Goal: Information Seeking & Learning: Understand process/instructions

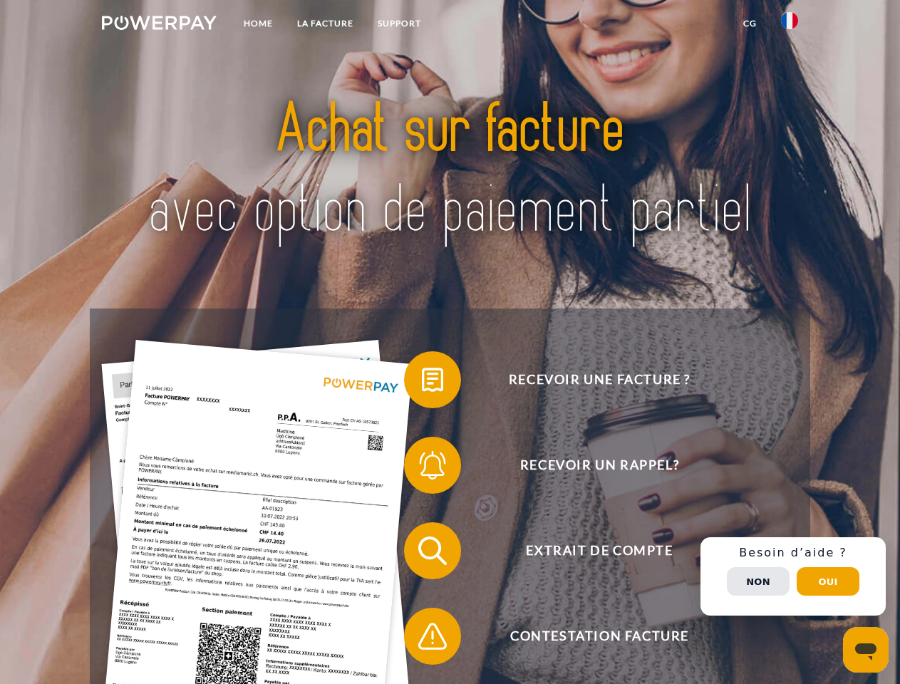
click at [159, 25] on img at bounding box center [159, 23] width 115 height 14
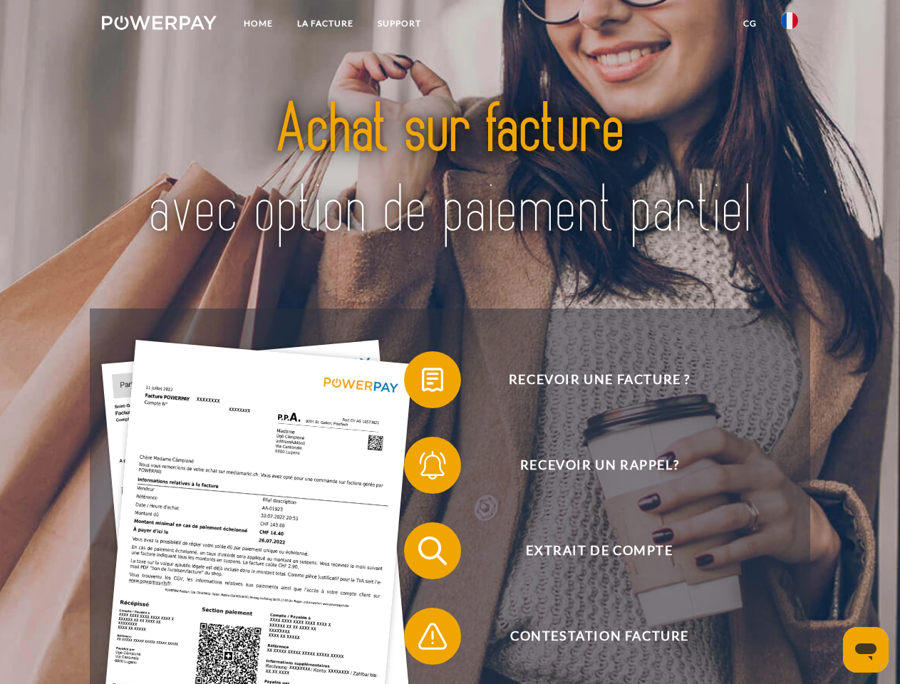
click at [789, 25] on img at bounding box center [789, 20] width 17 height 17
click at [749, 24] on link "CG" at bounding box center [750, 24] width 38 height 26
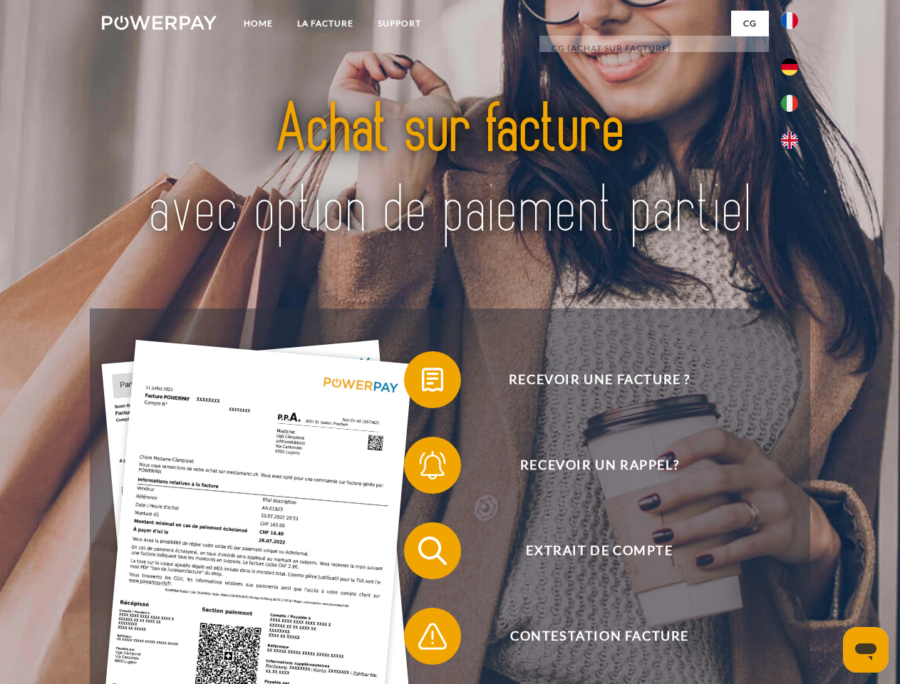
click at [422, 382] on span at bounding box center [410, 379] width 71 height 71
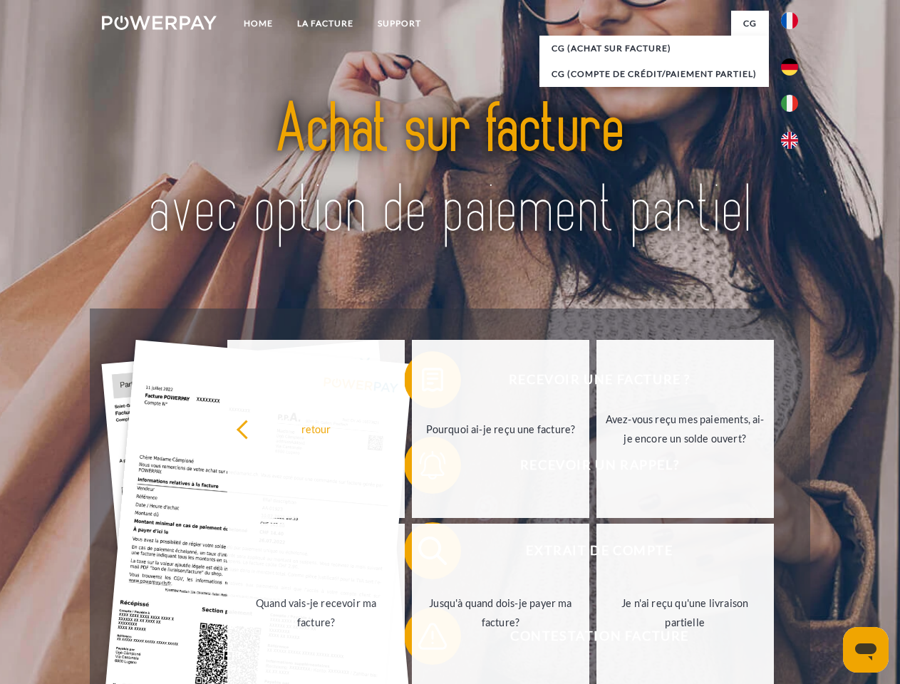
click at [422, 468] on div "Recevoir une facture ? Recevoir un rappel? Extrait de compte retour" at bounding box center [449, 593] width 719 height 570
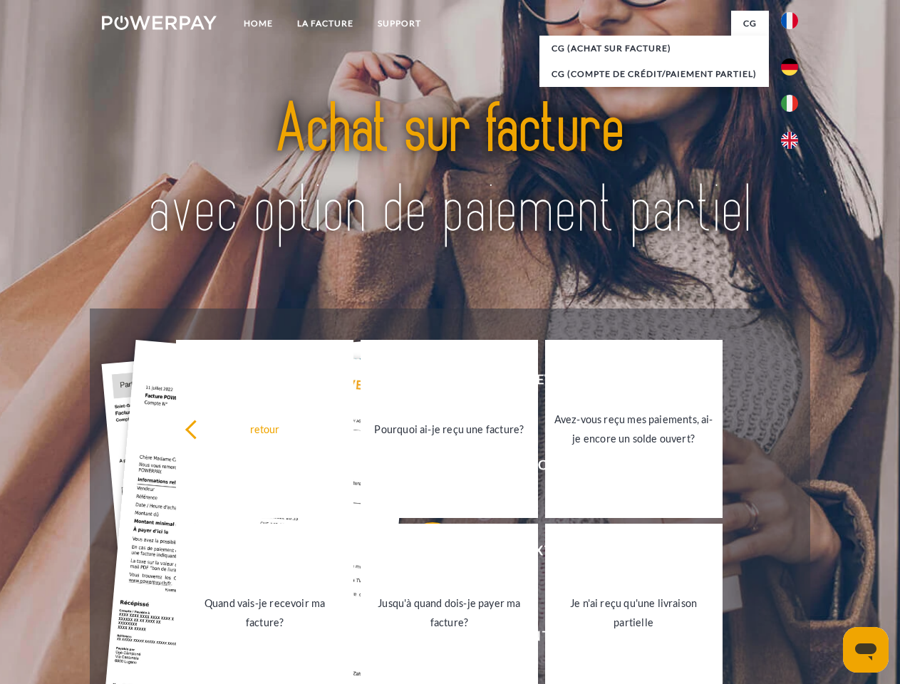
click at [422, 553] on link "Jusqu'à quand dois-je payer ma facture?" at bounding box center [448, 613] width 177 height 178
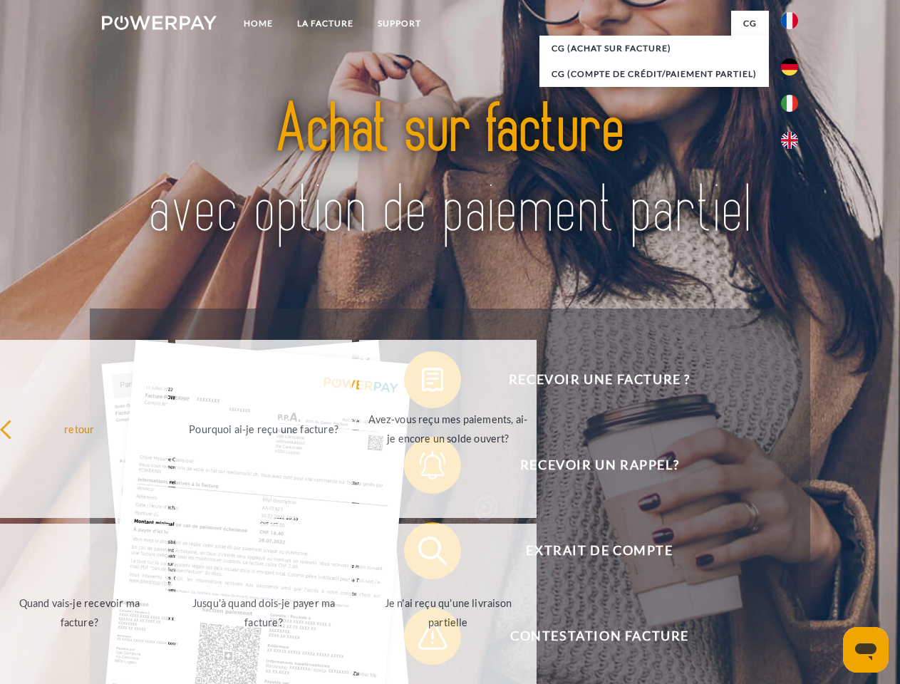
click at [422, 639] on span at bounding box center [410, 635] width 71 height 71
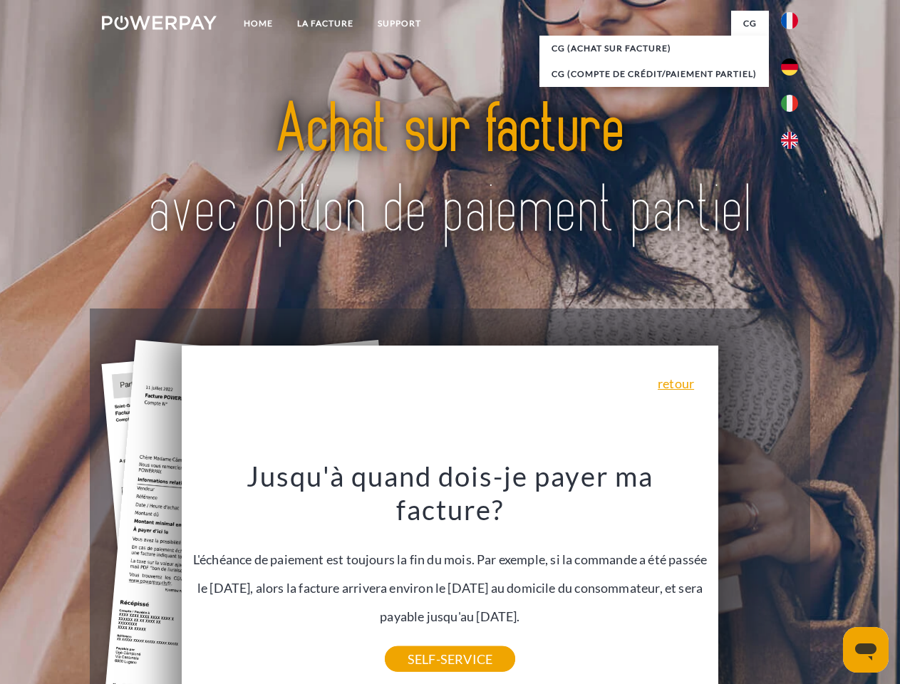
click at [793, 576] on div "Recevoir une facture ? Recevoir un rappel? Extrait de compte retour" at bounding box center [449, 593] width 719 height 570
click at [758, 579] on span "Extrait de compte" at bounding box center [599, 550] width 349 height 57
click at [828, 581] on header "Home LA FACTURE Support" at bounding box center [450, 492] width 900 height 984
